Goal: Task Accomplishment & Management: Complete application form

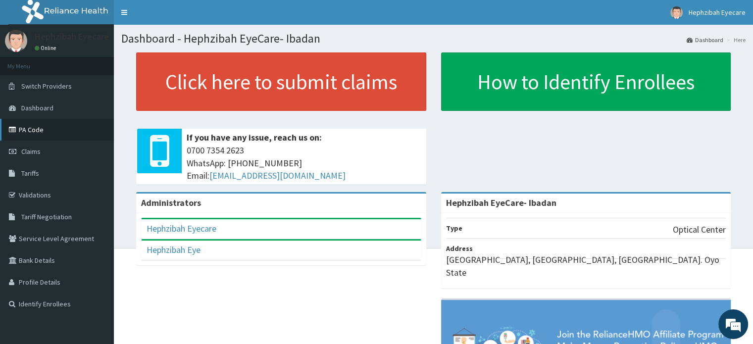
click at [51, 130] on link "PA Code" at bounding box center [57, 130] width 114 height 22
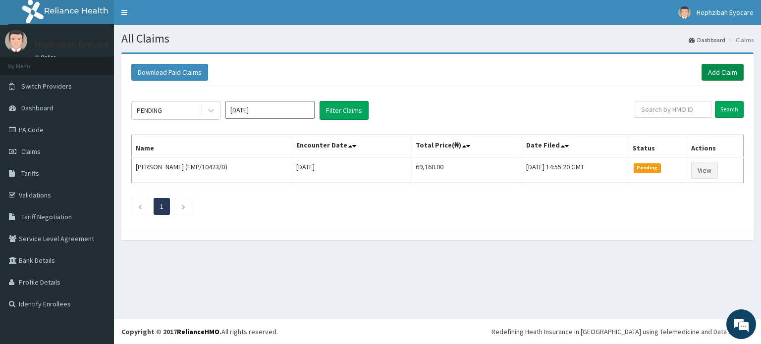
click at [716, 67] on link "Add Claim" at bounding box center [722, 72] width 42 height 17
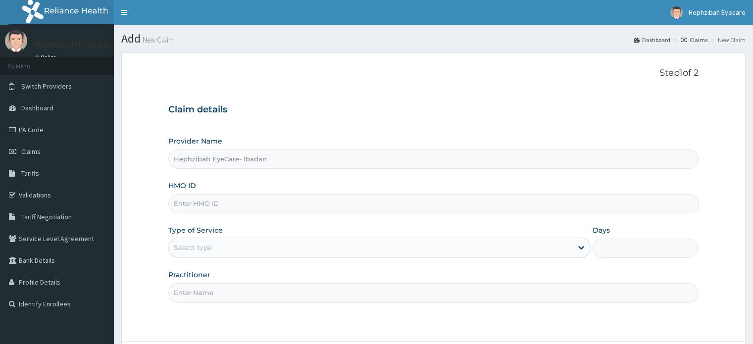
type input "Hephzibah EyeCare- Ibadan"
click at [200, 211] on input "HMO ID" at bounding box center [433, 203] width 530 height 19
type input "E00/10004/A"
click at [301, 81] on div "Step 1 of 2 Claim details Provider Name Hephzibah EyeCare- Ibadan HMO ID E00/10…" at bounding box center [433, 197] width 530 height 258
click at [424, 250] on div "Select type" at bounding box center [371, 248] width 404 height 16
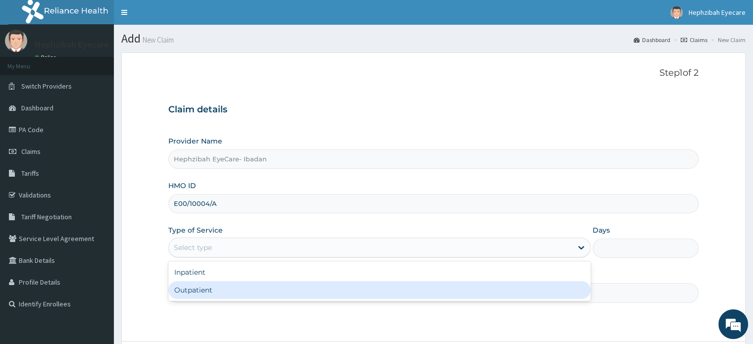
click at [184, 287] on div "Outpatient" at bounding box center [379, 290] width 422 height 18
type input "1"
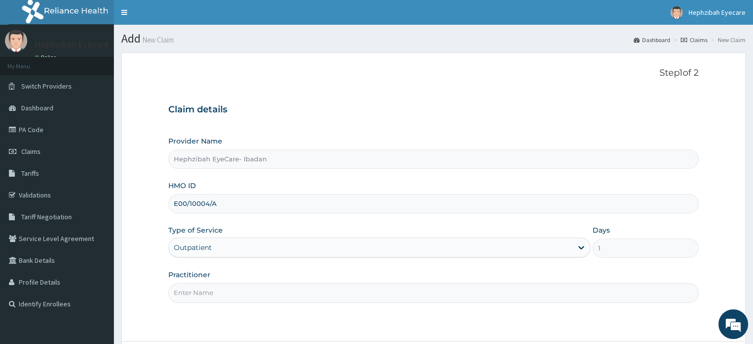
click at [200, 291] on input "Practitioner" at bounding box center [433, 292] width 530 height 19
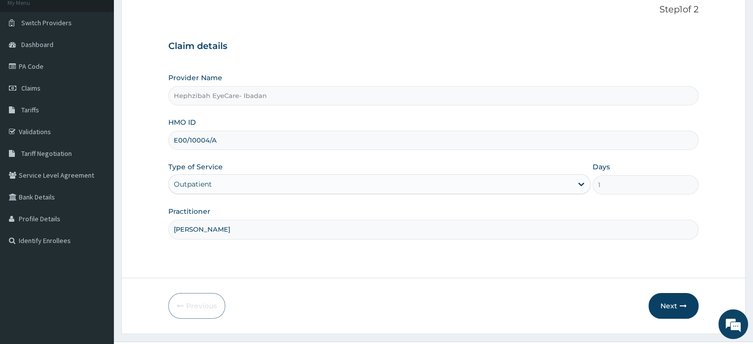
scroll to position [85, 0]
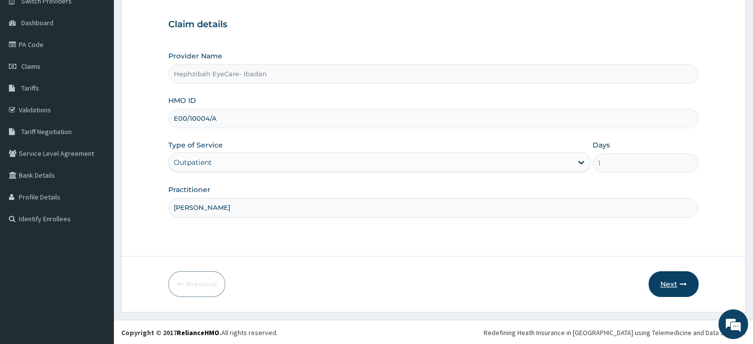
type input "DR RAPHAEL"
click at [677, 283] on button "Next" at bounding box center [674, 284] width 50 height 26
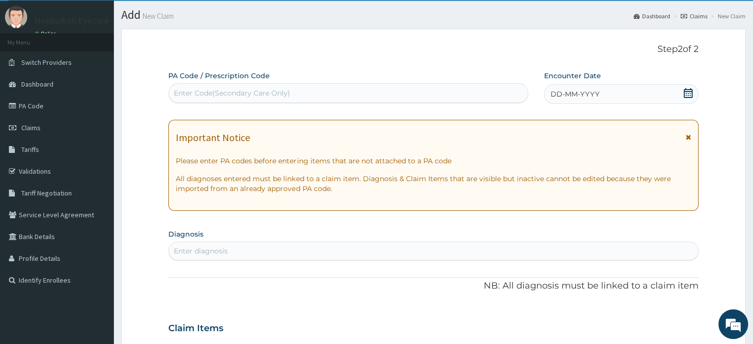
scroll to position [0, 0]
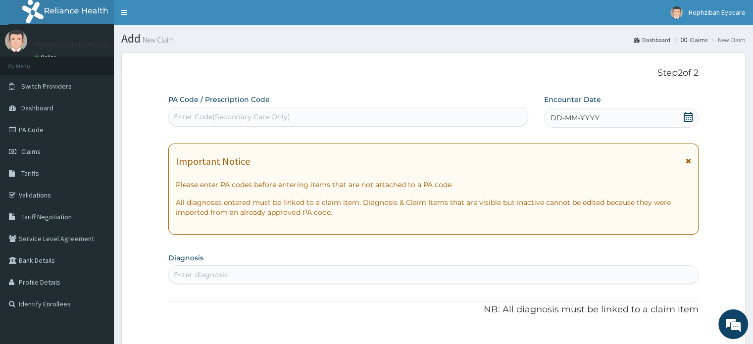
click at [687, 111] on div "DD-MM-YYYY" at bounding box center [621, 118] width 154 height 20
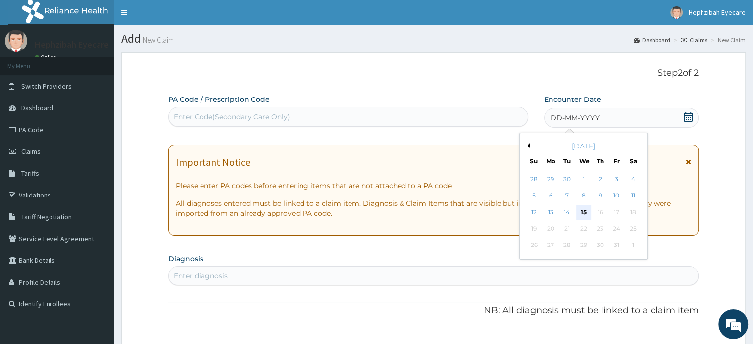
click at [585, 211] on div "15" at bounding box center [583, 212] width 15 height 15
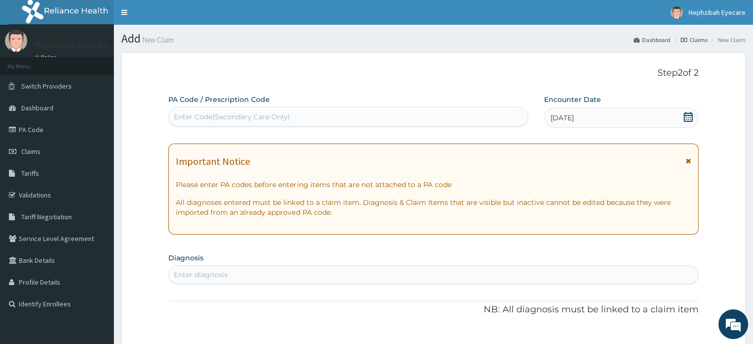
click at [189, 114] on div "Enter Code(Secondary Care Only)" at bounding box center [232, 117] width 116 height 10
paste input "PA/206A11"
type input "PA/206A11"
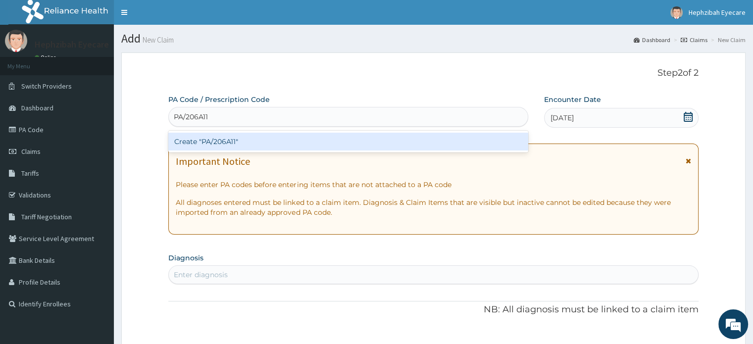
click at [212, 140] on div "Create "PA/206A11"" at bounding box center [348, 142] width 360 height 18
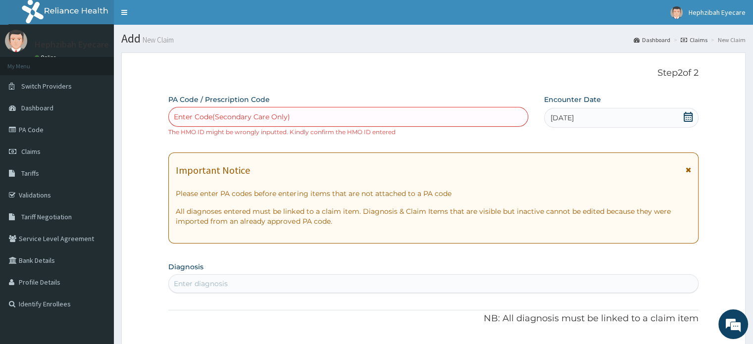
click at [242, 117] on div "Enter Code(Secondary Care Only)" at bounding box center [232, 117] width 116 height 10
paste input "PA/206A11"
type input "PA/206A11"
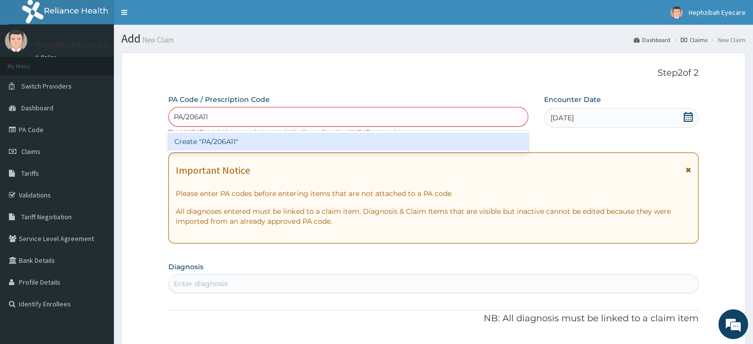
click at [226, 137] on div "Create "PA/206A11"" at bounding box center [348, 142] width 360 height 18
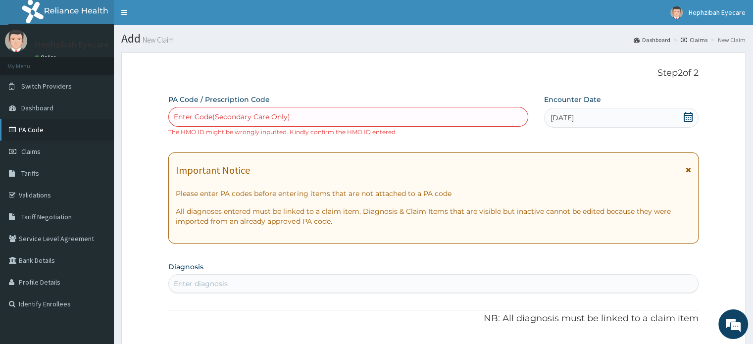
click at [24, 130] on link "PA Code" at bounding box center [57, 130] width 114 height 22
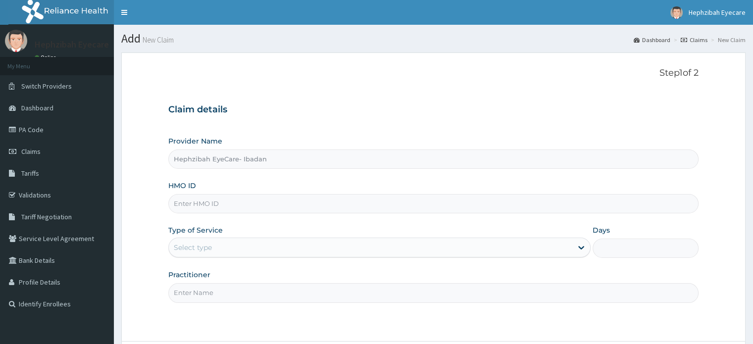
type input "Hephzibah EyeCare- Ibadan"
type input "EOO/10004/A"
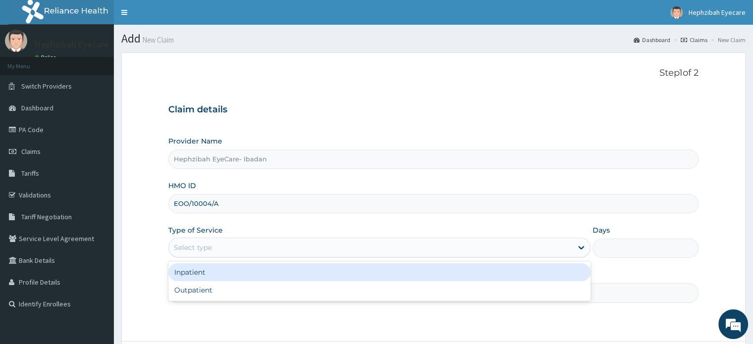
click at [218, 252] on div "Select type" at bounding box center [371, 248] width 404 height 16
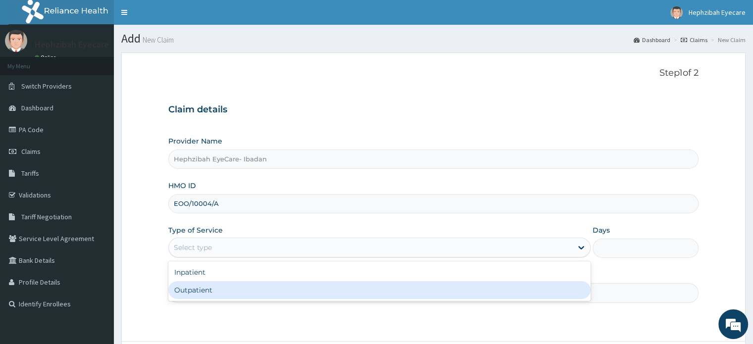
click at [196, 289] on div "Outpatient" at bounding box center [379, 290] width 422 height 18
type input "1"
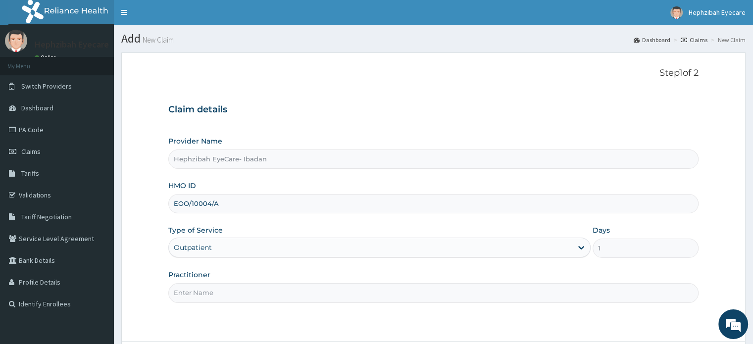
click at [204, 288] on input "Practitioner" at bounding box center [433, 292] width 530 height 19
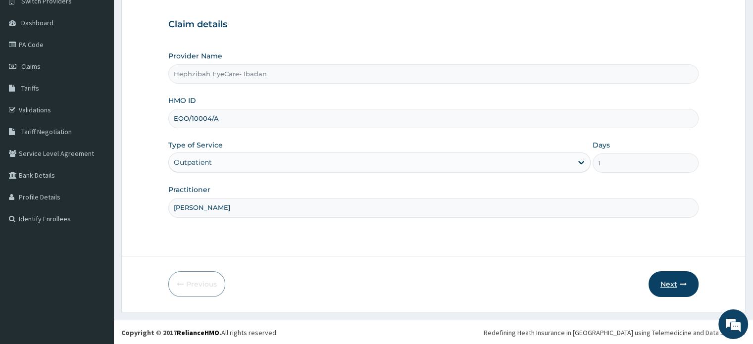
type input "DR RAPHAEL"
click at [662, 276] on button "Next" at bounding box center [674, 284] width 50 height 26
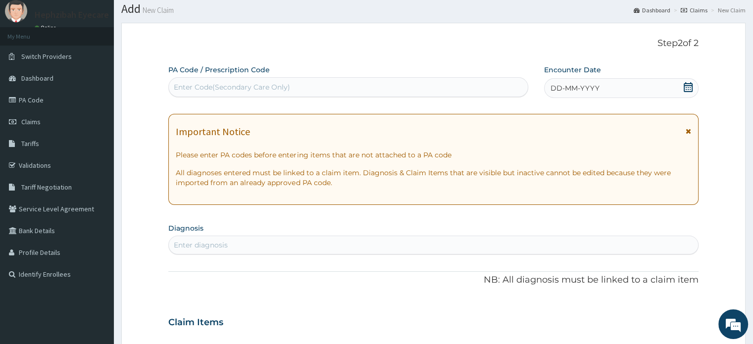
scroll to position [0, 0]
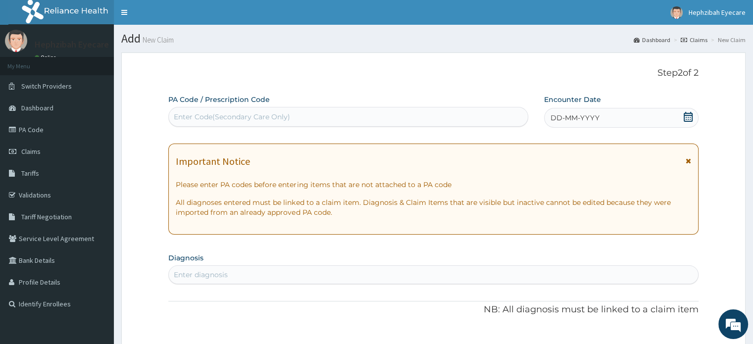
click at [180, 117] on div "Enter Code(Secondary Care Only)" at bounding box center [232, 117] width 116 height 10
paste input "PA/206A11"
type input "PA/206A11"
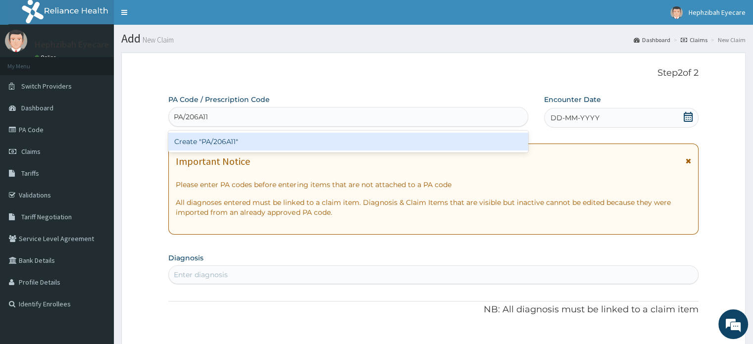
click at [186, 133] on div "Create "PA/206A11"" at bounding box center [348, 142] width 360 height 18
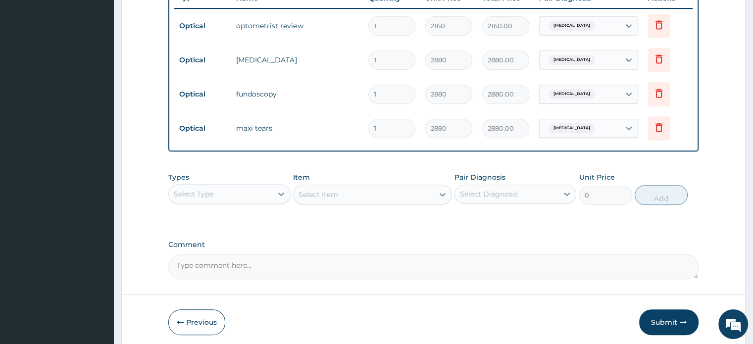
scroll to position [423, 0]
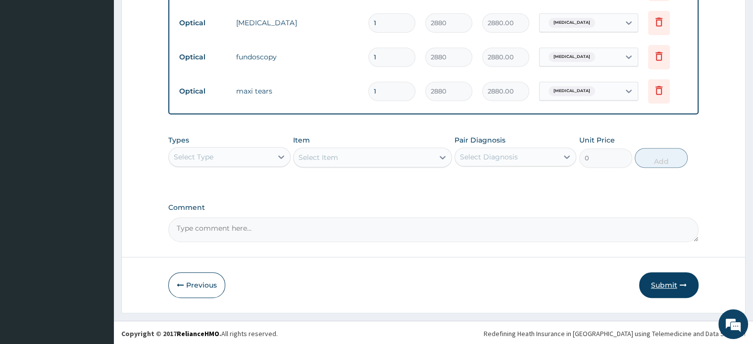
click at [677, 281] on button "Submit" at bounding box center [668, 285] width 59 height 26
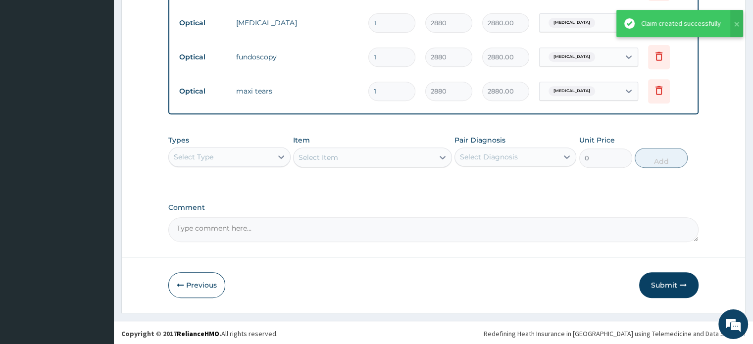
scroll to position [122, 0]
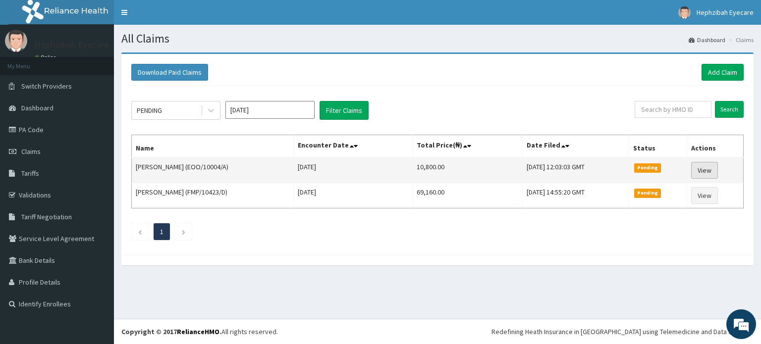
click at [706, 166] on link "View" at bounding box center [704, 170] width 27 height 17
